Goal: Task Accomplishment & Management: Manage account settings

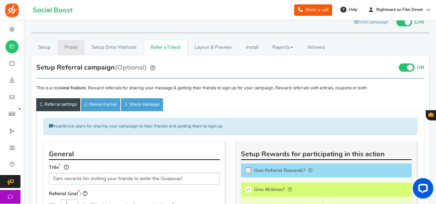
click at [75, 44] on link "Prizes" at bounding box center [71, 47] width 27 height 15
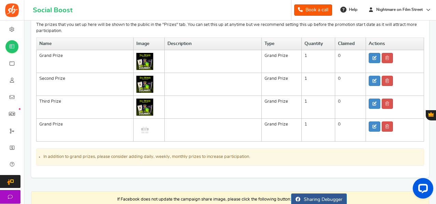
scroll to position [52, 0]
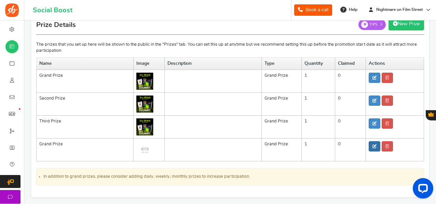
click at [372, 147] on icon at bounding box center [374, 146] width 4 height 4
type input "Grand Prize"
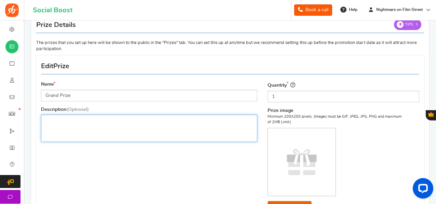
click at [181, 125] on div "Editor, prize_description" at bounding box center [149, 128] width 216 height 27
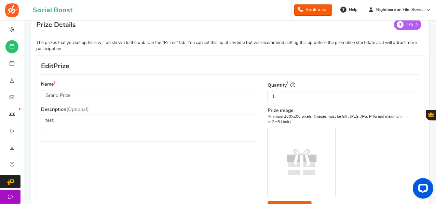
drag, startPoint x: 204, startPoint y: 157, endPoint x: 225, endPoint y: 168, distance: 23.2
click at [225, 168] on div "Name Grand Prize Description (Optional) test Type Select the prize type Grand P…" at bounding box center [230, 149] width 388 height 180
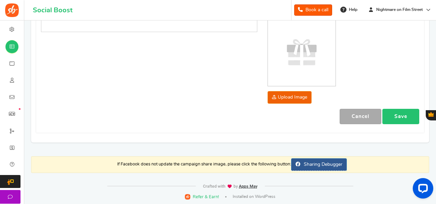
click at [400, 113] on link "Save" at bounding box center [400, 116] width 37 height 15
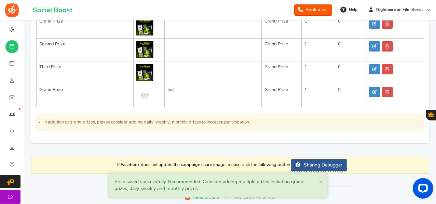
scroll to position [88, 0]
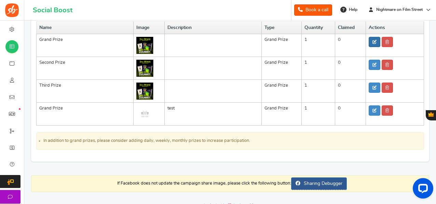
click at [373, 41] on icon at bounding box center [374, 42] width 4 height 4
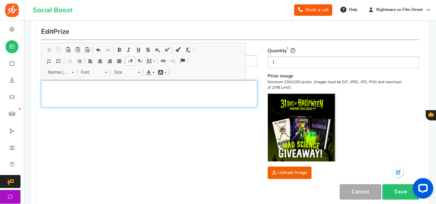
click at [208, 84] on div "Editor, prize_description" at bounding box center [149, 93] width 216 height 27
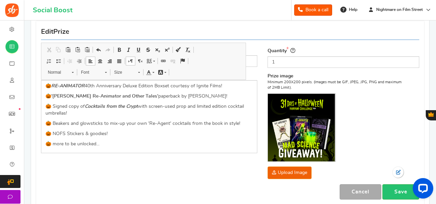
click at [218, 165] on div "Name Grand Prize Description (Optional) 🎃 RE-ANIMATOR 40th Anniversary Deluxe E…" at bounding box center [230, 115] width 388 height 180
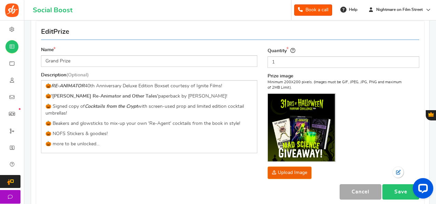
click at [397, 190] on link "Save" at bounding box center [400, 191] width 37 height 15
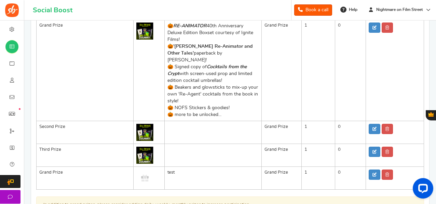
scroll to position [80, 0]
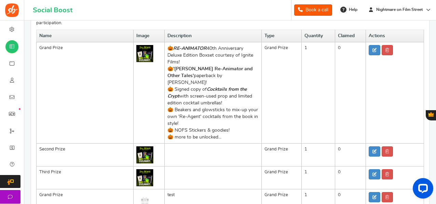
click at [368, 50] on td "Deleted" at bounding box center [394, 92] width 58 height 101
click at [370, 50] on link at bounding box center [374, 50] width 12 height 10
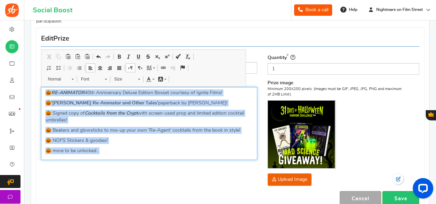
drag, startPoint x: 157, startPoint y: 144, endPoint x: 28, endPoint y: 91, distance: 140.0
click at [28, 91] on div "Setup Prizes Setup Entry Methods Reward Setup Refer a Friend Layout & Preview L…" at bounding box center [230, 101] width 408 height 263
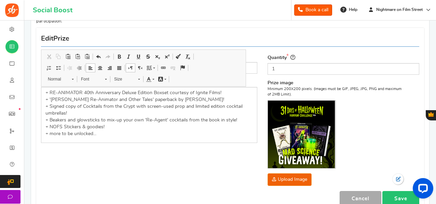
click at [404, 196] on link "Save" at bounding box center [400, 198] width 37 height 15
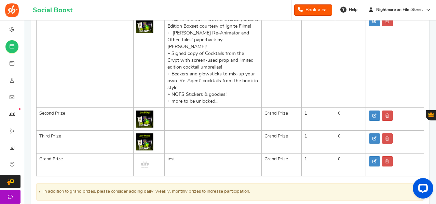
scroll to position [53, 0]
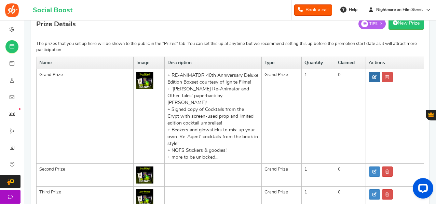
click at [375, 76] on icon at bounding box center [374, 77] width 4 height 4
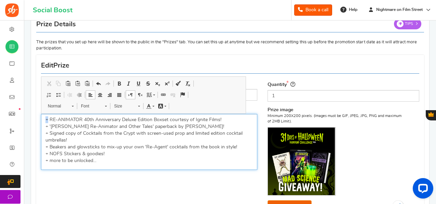
drag, startPoint x: 47, startPoint y: 119, endPoint x: 41, endPoint y: 120, distance: 6.9
click at [41, 120] on div "Name Grand Prize Description (Optional) + RE-ANIMATOR 40th Anniversary Deluxe E…" at bounding box center [149, 128] width 226 height 95
click at [93, 159] on p "+ RE-ANIMATOR 40th Anniversary Deluxe Edition Boxset courtesy of Ignite Films! …" at bounding box center [148, 140] width 207 height 48
drag, startPoint x: 83, startPoint y: 118, endPoint x: 50, endPoint y: 119, distance: 32.5
click at [50, 119] on p "+ RE-ANIMATOR 40th Anniversary Deluxe Edition Boxset courtesy of Ignite Films! …" at bounding box center [148, 140] width 207 height 48
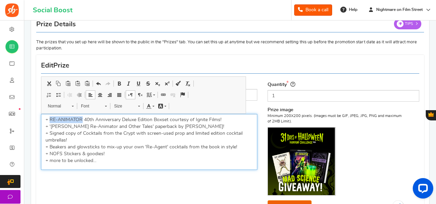
click at [121, 82] on span at bounding box center [118, 83] width 5 height 5
click at [126, 80] on link "Italic Keyboard shortcut Ctrl+I" at bounding box center [129, 83] width 10 height 9
click at [49, 118] on p "+ RE-ANIMATOR 40th Anniversary Deluxe Edition Boxset courtesy of Ignite Films! …" at bounding box center [148, 140] width 207 height 48
click at [60, 96] on span at bounding box center [58, 94] width 5 height 5
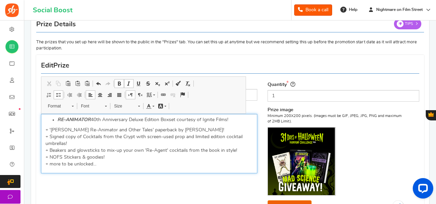
click at [50, 130] on p "+ '[PERSON_NAME] Re-Animator and Other Tales' paperback by [PERSON_NAME]! + Sig…" at bounding box center [148, 147] width 207 height 41
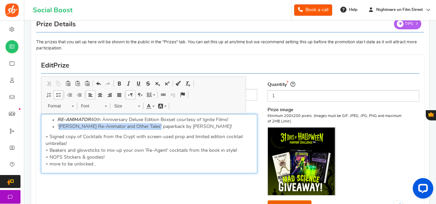
drag, startPoint x: 154, startPoint y: 125, endPoint x: 58, endPoint y: 126, distance: 95.6
click at [58, 126] on li "'[PERSON_NAME] Re-Animator and Other Tales' paperback by [PERSON_NAME]!" at bounding box center [154, 126] width 195 height 7
click at [129, 81] on span at bounding box center [128, 83] width 5 height 5
click at [50, 136] on p "+ Signed copy of Cocktails from the Crypt with screen-used prop and limited edi…" at bounding box center [148, 151] width 207 height 34
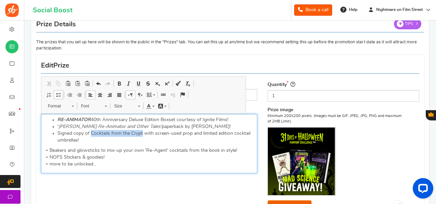
drag, startPoint x: 90, startPoint y: 134, endPoint x: 142, endPoint y: 132, distance: 52.3
click at [142, 132] on li "Signed copy of Cocktails from the Crypt with screen-used prop and limited editi…" at bounding box center [154, 137] width 195 height 14
click at [129, 82] on span at bounding box center [128, 83] width 5 height 5
click at [120, 82] on span at bounding box center [118, 83] width 5 height 5
click at [104, 147] on p "+ Beakers and glowsticks to mix-up your own 'Re-Agent' cocktails from the book …" at bounding box center [148, 157] width 207 height 20
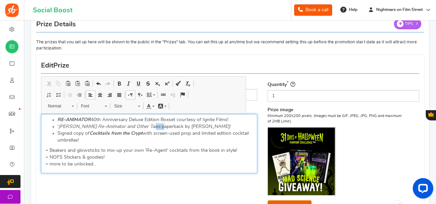
drag, startPoint x: 155, startPoint y: 124, endPoint x: 149, endPoint y: 123, distance: 6.3
click at [149, 123] on li "' [PERSON_NAME] Re-Animator and Other Tales' paperback by [PERSON_NAME]!" at bounding box center [154, 126] width 195 height 7
click at [159, 125] on li "' [PERSON_NAME] Re-Animator and Other Tales' paperback by [PERSON_NAME]!" at bounding box center [154, 126] width 195 height 7
drag, startPoint x: 154, startPoint y: 124, endPoint x: 56, endPoint y: 127, distance: 98.7
click at [56, 127] on ul "RE-ANIMATOR 40th Anniversary Deluxe Edition Boxset courtesy of Ignite Films! ' …" at bounding box center [148, 129] width 207 height 27
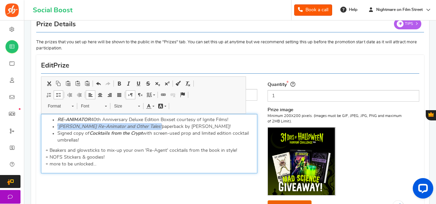
click at [120, 82] on span at bounding box center [118, 83] width 5 height 5
click at [50, 151] on p "+ Beakers and glowsticks to mix-up your own 'Re-Agent' cocktails from the book …" at bounding box center [148, 157] width 207 height 20
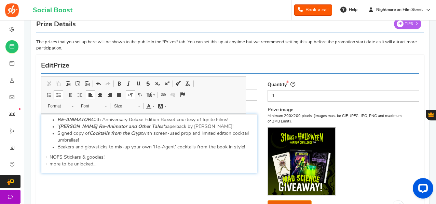
click at [50, 155] on p "+ NOFS Stickers & goodies! + more to be unlocked..." at bounding box center [148, 161] width 207 height 14
click at [50, 165] on p "+ more to be unlocked..." at bounding box center [148, 164] width 207 height 7
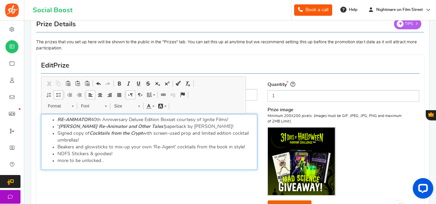
scroll to position [162, 0]
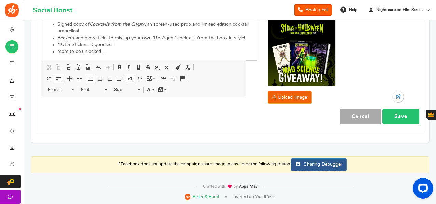
click at [409, 113] on link "Save" at bounding box center [400, 116] width 37 height 15
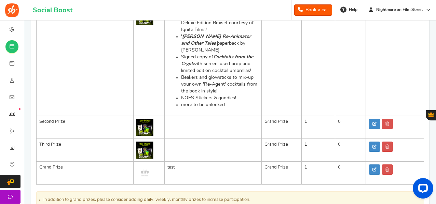
scroll to position [117, 0]
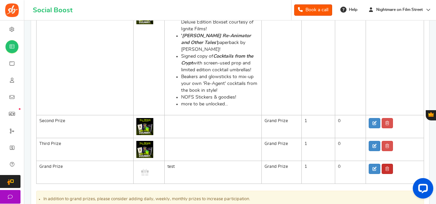
click at [389, 169] on link at bounding box center [386, 169] width 11 height 10
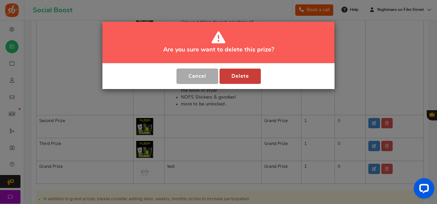
click at [238, 76] on button "Delete" at bounding box center [240, 76] width 41 height 15
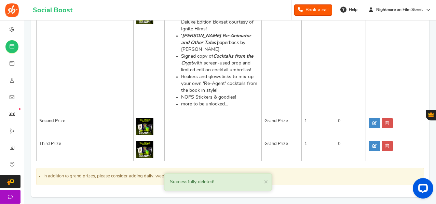
scroll to position [171, 0]
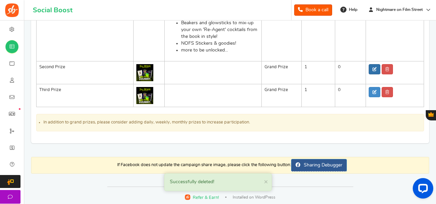
click at [372, 69] on icon at bounding box center [374, 69] width 4 height 4
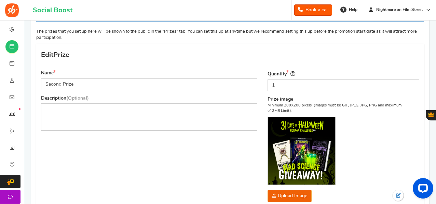
scroll to position [62, 0]
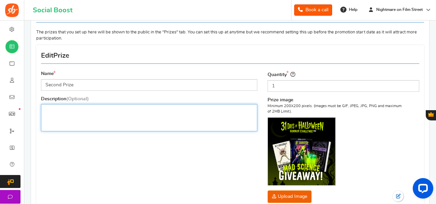
click at [166, 123] on div "Editor, prize_description" at bounding box center [149, 117] width 216 height 27
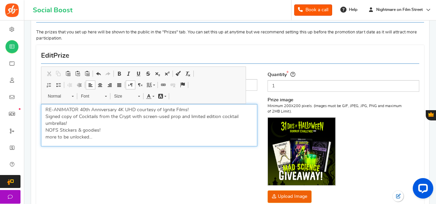
click at [46, 109] on p "RE-ANIMATOR 40th Anniversary 4K UHD courtesy of Ignite Films! Signed copy of Co…" at bounding box center [148, 124] width 207 height 34
click at [59, 85] on span at bounding box center [58, 84] width 5 height 5
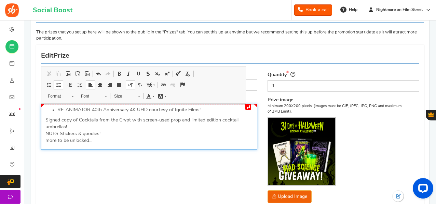
click at [45, 117] on p "Signed copy of Cocktails from the Crypt with screen-used prop and limited editi…" at bounding box center [148, 130] width 207 height 27
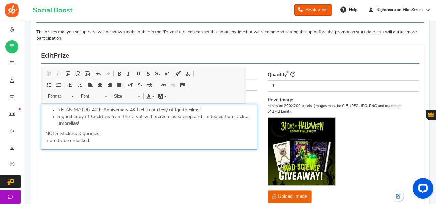
click at [45, 134] on div "RE-ANIMATOR 40th Anniversary 4K UHD courtesy of Ignite Films! Signed copy of Co…" at bounding box center [149, 127] width 216 height 46
click at [45, 141] on p "more to be unlocked..." at bounding box center [148, 140] width 207 height 7
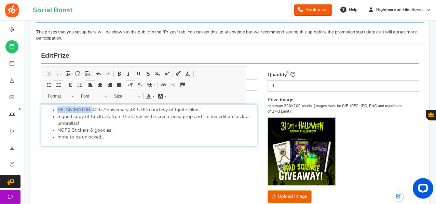
drag, startPoint x: 91, startPoint y: 109, endPoint x: 57, endPoint y: 110, distance: 33.5
click at [57, 110] on li "RE-ANIMATOR 40th Anniversary 4K UHD courtesy of Ignite Films!" at bounding box center [154, 110] width 195 height 7
click at [120, 72] on span at bounding box center [118, 73] width 5 height 5
click at [125, 73] on link "Italic Keyboard shortcut Ctrl+I" at bounding box center [129, 73] width 10 height 9
drag, startPoint x: 90, startPoint y: 116, endPoint x: 141, endPoint y: 116, distance: 50.9
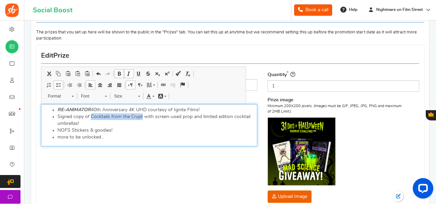
click at [141, 116] on li "Signed copy of Cocktails from the Crypt with screen-used prop and limited editi…" at bounding box center [154, 120] width 195 height 14
click at [124, 75] on span "Bold Keyboard shortcut Ctrl+B Italic Keyboard shortcut Ctrl+I Underline Keyboar…" at bounding box center [153, 73] width 79 height 9
click at [126, 73] on span at bounding box center [128, 73] width 5 height 5
click at [118, 74] on span at bounding box center [118, 73] width 5 height 5
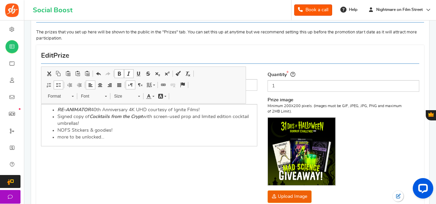
click at [135, 171] on div "Name Second Prize Description (Optional) RE-ANIMATOR 40th Anniversary 4K UHD co…" at bounding box center [230, 138] width 388 height 180
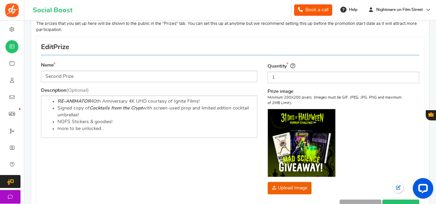
scroll to position [71, 0]
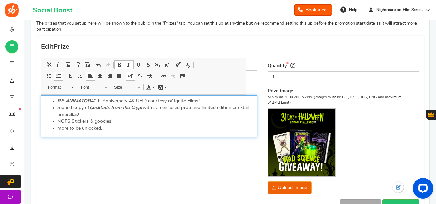
click at [107, 113] on li "Signed copy of Cocktails from the Crypt with screen-used prop and limited editi…" at bounding box center [154, 112] width 195 height 14
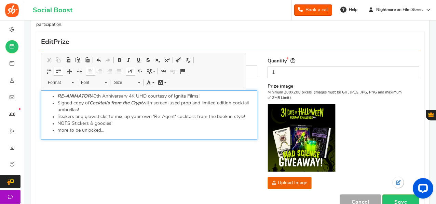
scroll to position [96, 0]
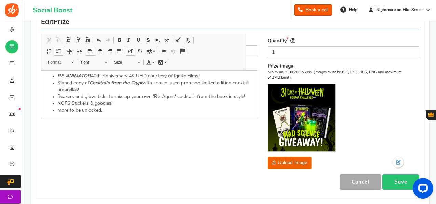
click at [399, 181] on link "Save" at bounding box center [400, 182] width 37 height 15
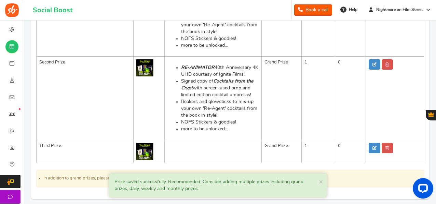
scroll to position [182, 0]
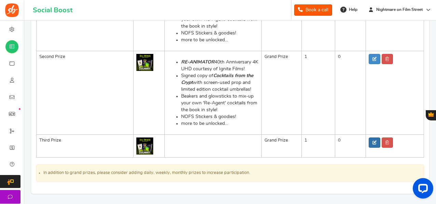
click at [375, 141] on icon at bounding box center [374, 143] width 4 height 4
type input "Third Prize"
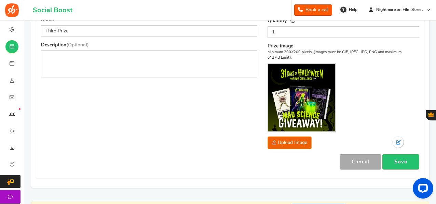
scroll to position [115, 0]
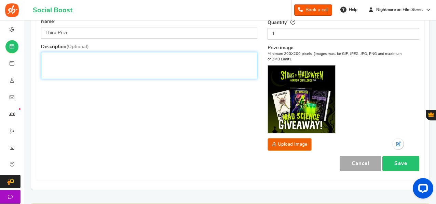
click at [141, 72] on div "Editor, prize_description" at bounding box center [149, 65] width 216 height 27
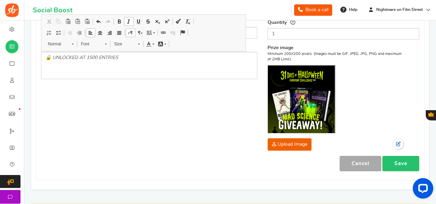
click at [222, 137] on div "Name Third Prize Description (Optional) 🔒 UNLOCKED AT 1500 ENTRIES Type Select …" at bounding box center [230, 86] width 388 height 180
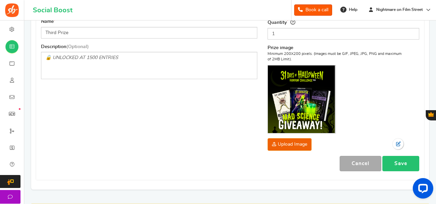
click at [408, 159] on link "Save" at bounding box center [400, 163] width 37 height 15
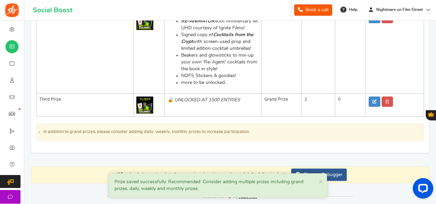
scroll to position [223, 0]
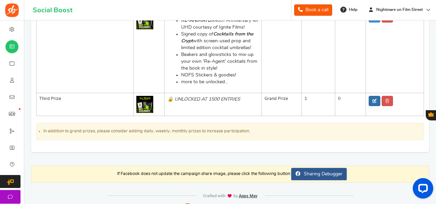
click at [376, 100] on icon at bounding box center [374, 101] width 4 height 4
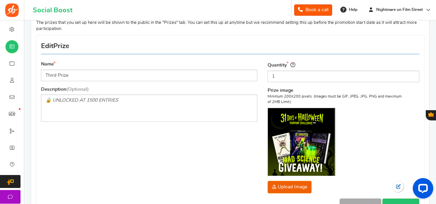
scroll to position [71, 0]
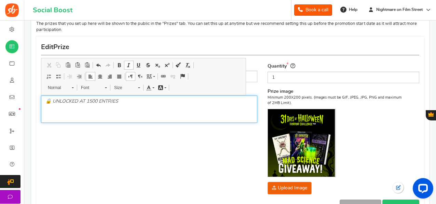
click at [55, 99] on em "🔒 UNLOCKED AT 1500 ENTRIES" at bounding box center [81, 101] width 73 height 5
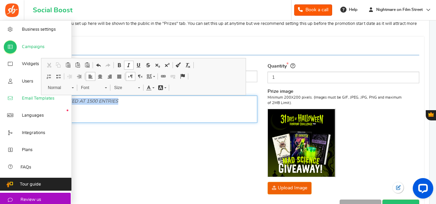
drag, startPoint x: 147, startPoint y: 97, endPoint x: 14, endPoint y: 97, distance: 132.5
click at [14, 97] on div "Business settings Campaigns Purchase to win Widgets Widget Tab Widgets Users Un…" at bounding box center [218, 122] width 436 height 347
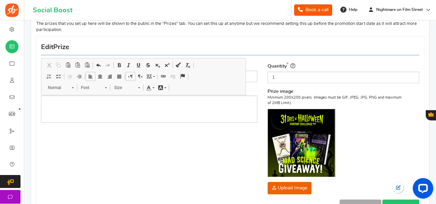
click at [139, 136] on div "Name Third Prize Description (Optional) Type Select the prize type Grand Prize …" at bounding box center [230, 130] width 388 height 180
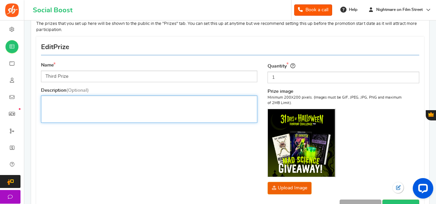
click at [89, 108] on div "Editor, prize_description" at bounding box center [149, 109] width 216 height 27
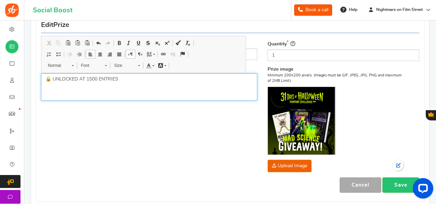
scroll to position [96, 0]
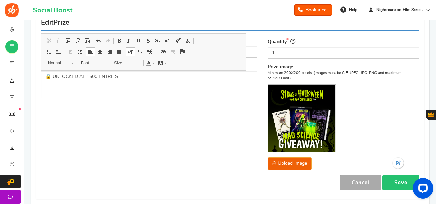
click at [401, 177] on link "Save" at bounding box center [400, 182] width 37 height 15
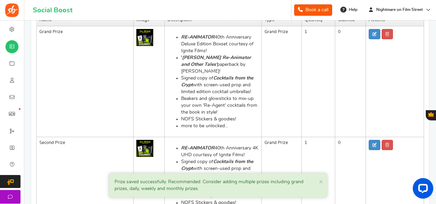
scroll to position [162, 0]
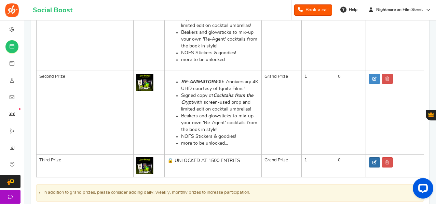
click at [373, 161] on icon at bounding box center [374, 163] width 4 height 4
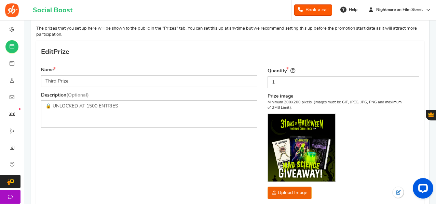
scroll to position [62, 0]
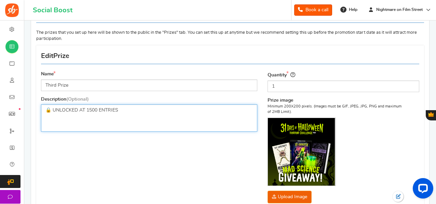
click at [54, 110] on p "🔒 UNLOCKED AT 1500 ENTRIES" at bounding box center [148, 110] width 207 height 7
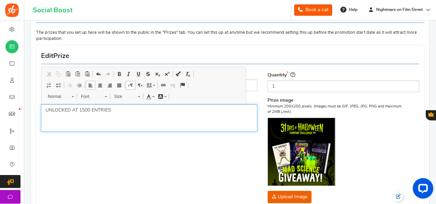
click at [58, 85] on span at bounding box center [58, 85] width 5 height 5
click at [128, 127] on div "UNLOCKED AT 1500 ENTRIES" at bounding box center [149, 118] width 216 height 27
drag, startPoint x: 125, startPoint y: 110, endPoint x: 57, endPoint y: 112, distance: 68.3
click at [57, 112] on ul "UNLOCKED AT 1500 ENTRIES" at bounding box center [148, 110] width 207 height 7
click at [117, 73] on span at bounding box center [118, 73] width 5 height 5
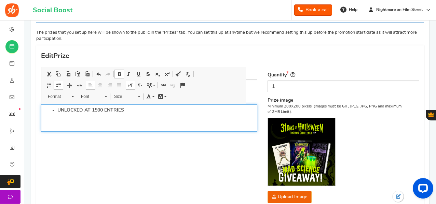
click at [129, 73] on span at bounding box center [128, 73] width 5 height 5
click at [132, 115] on div "↵ UNLOCKED AT 1500 ENTRIES" at bounding box center [149, 118] width 216 height 27
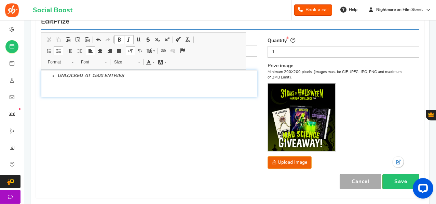
scroll to position [97, 0]
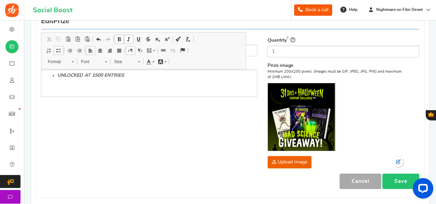
click at [392, 183] on link "Save" at bounding box center [400, 181] width 37 height 15
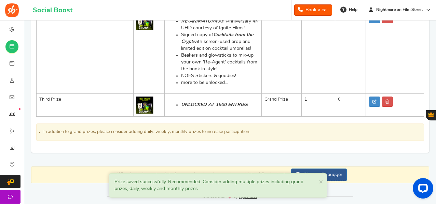
scroll to position [232, 0]
